Goal: Browse casually

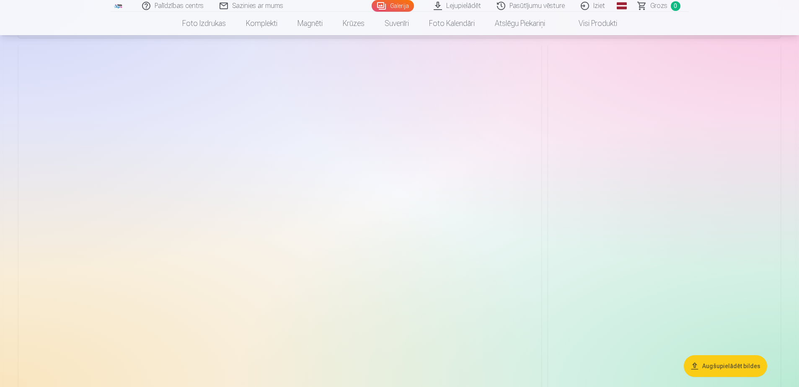
scroll to position [1955, 0]
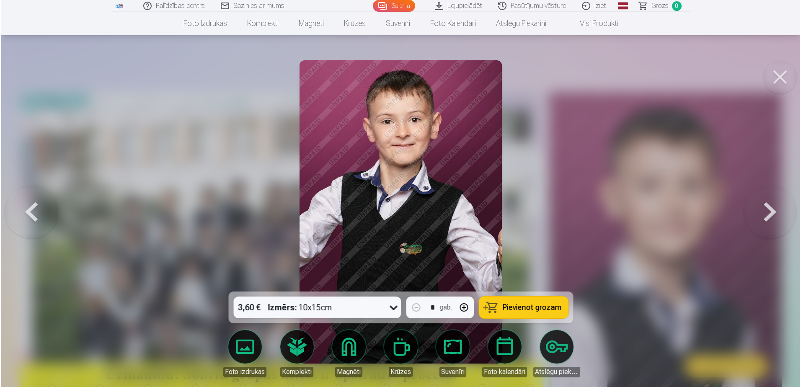
scroll to position [42, 0]
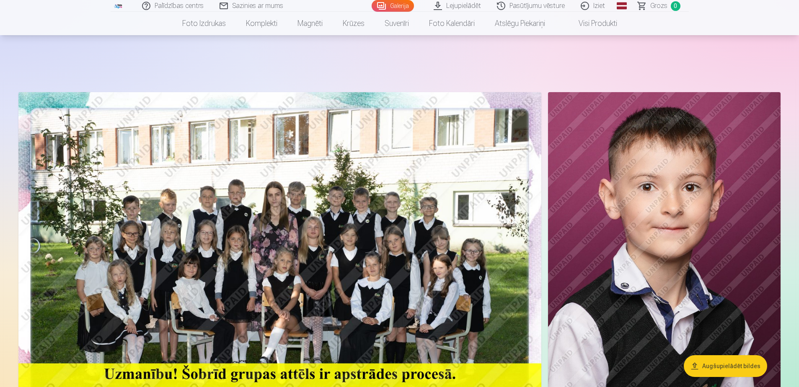
scroll to position [42, 0]
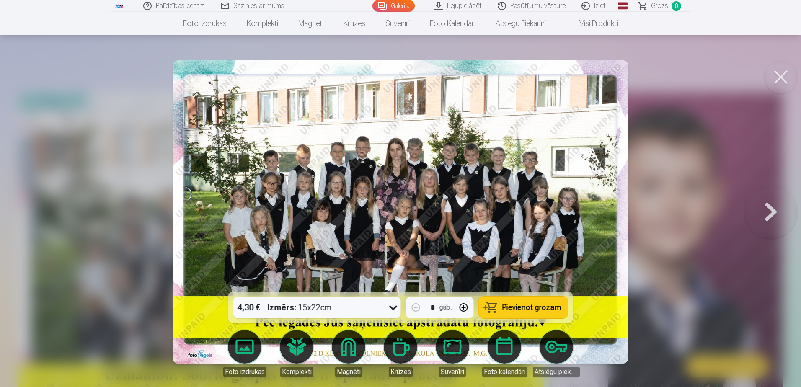
scroll to position [126, 0]
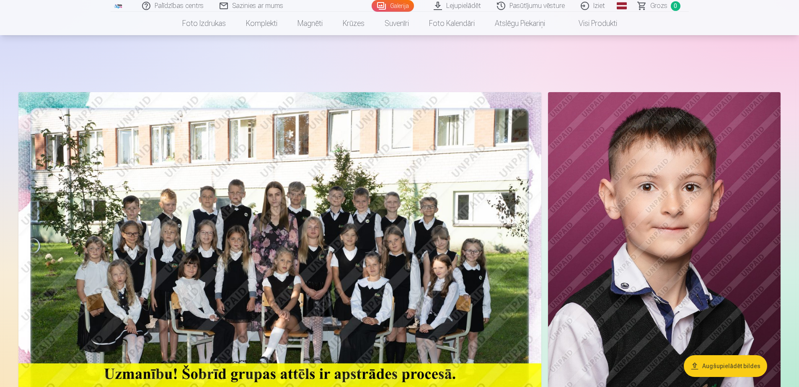
scroll to position [126, 0]
